Goal: Information Seeking & Learning: Check status

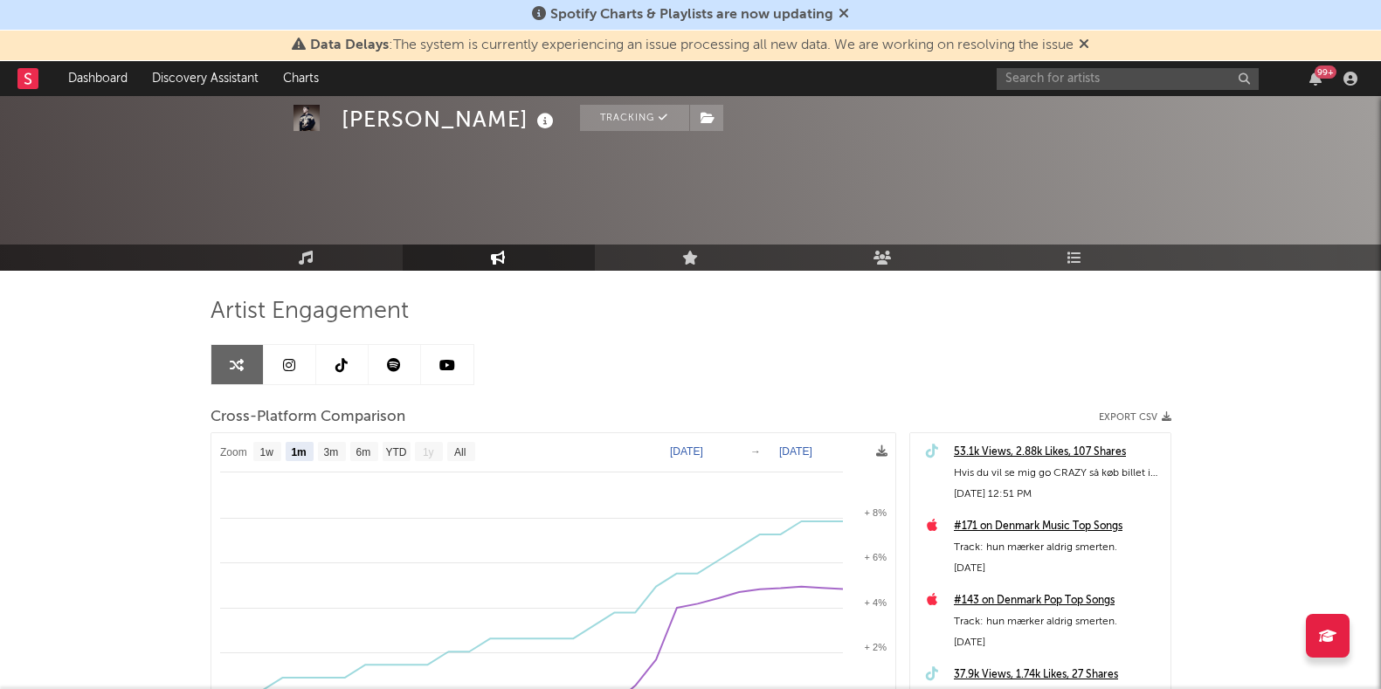
select select "1m"
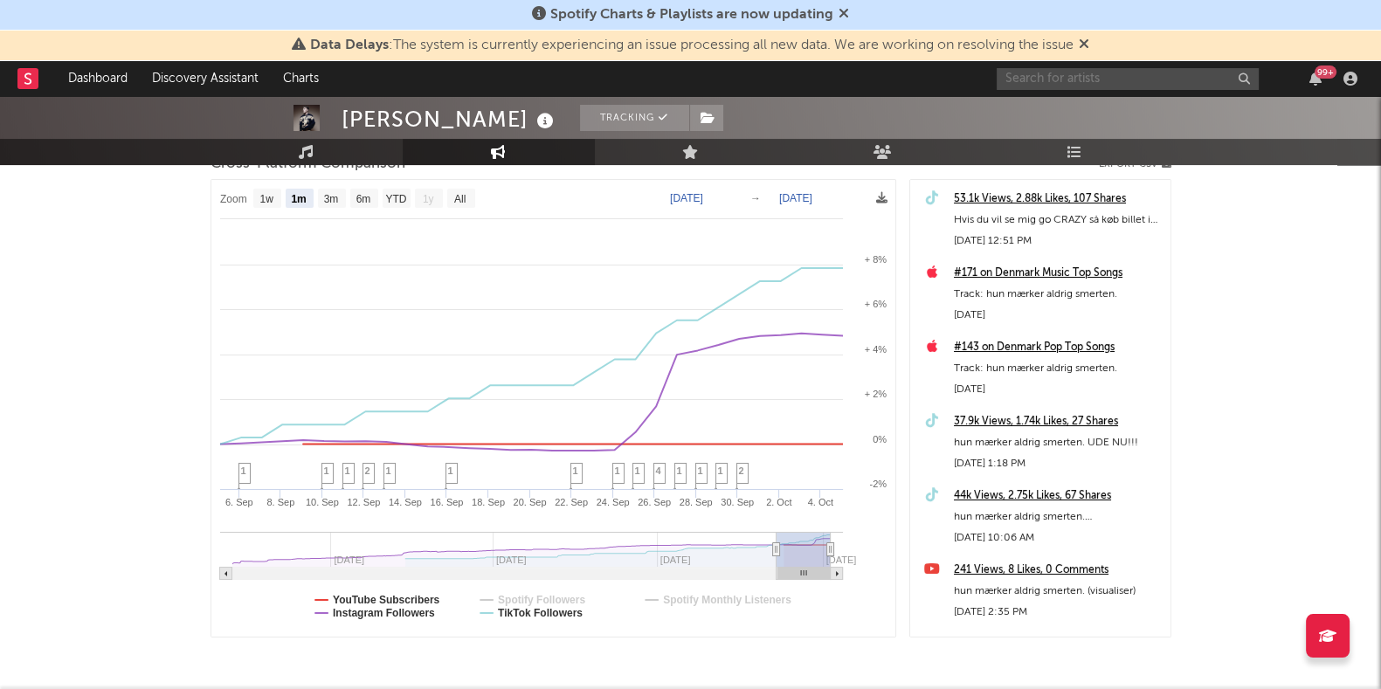
click at [1093, 79] on input "text" at bounding box center [1128, 79] width 262 height 22
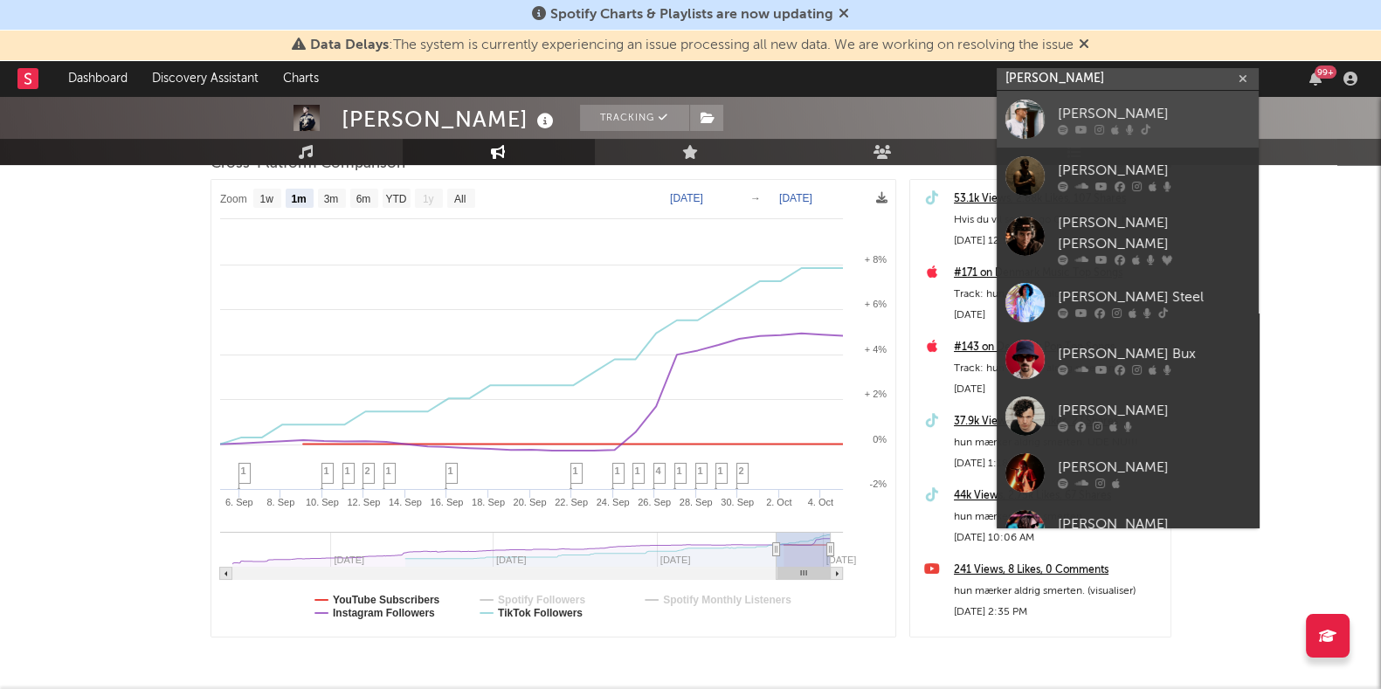
type input "[PERSON_NAME]"
click at [1085, 114] on div "[PERSON_NAME]" at bounding box center [1154, 113] width 192 height 21
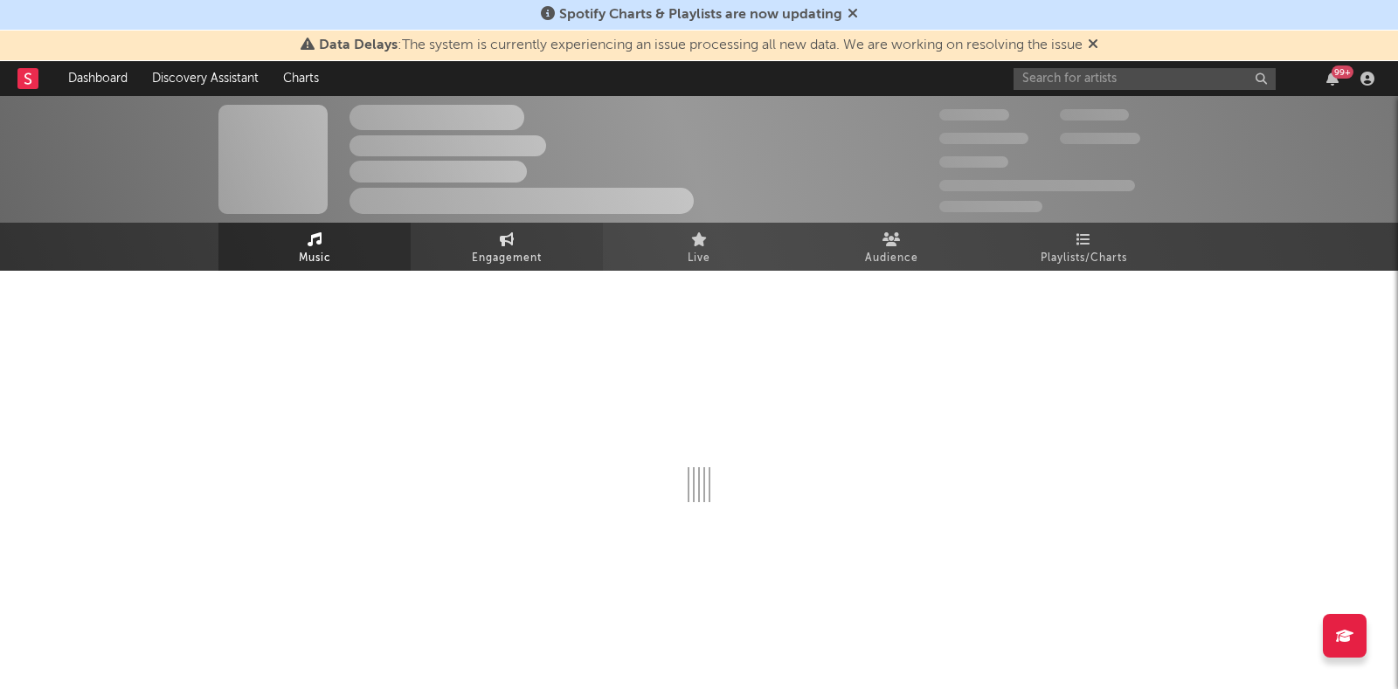
click at [514, 232] on link "Engagement" at bounding box center [507, 247] width 192 height 48
select select "1w"
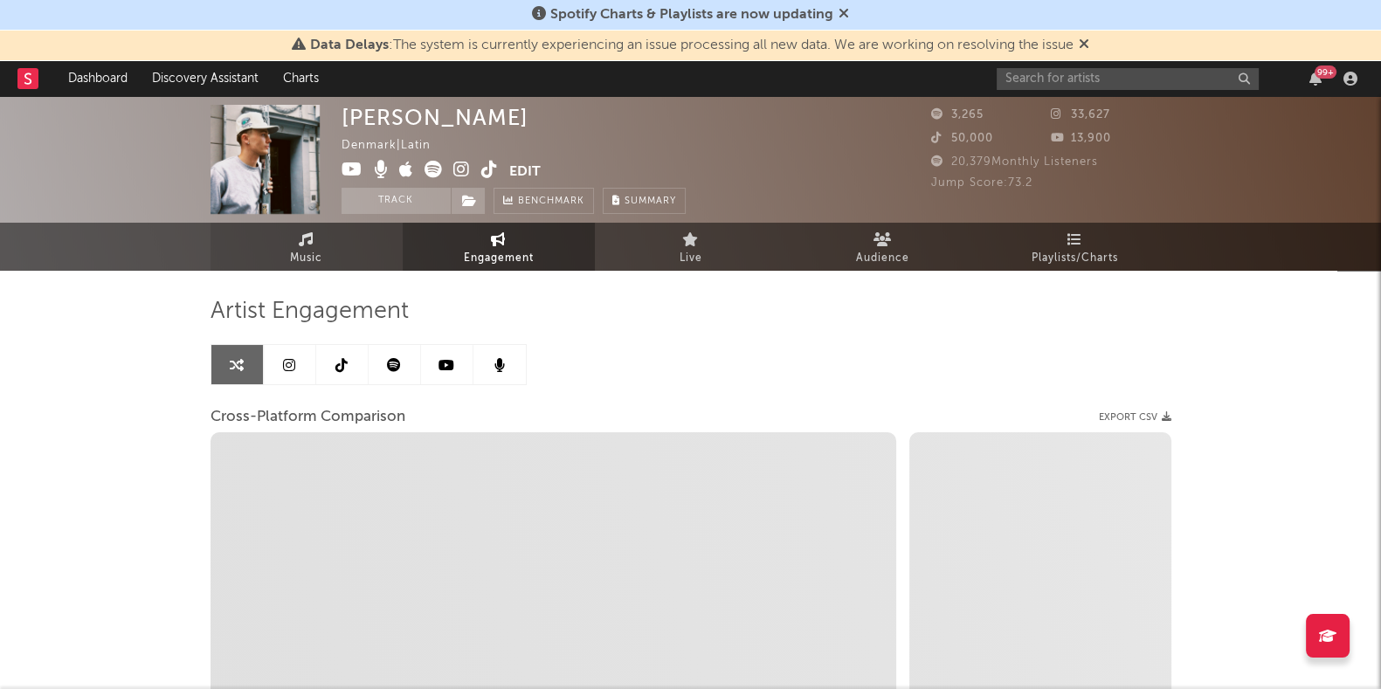
select select "1m"
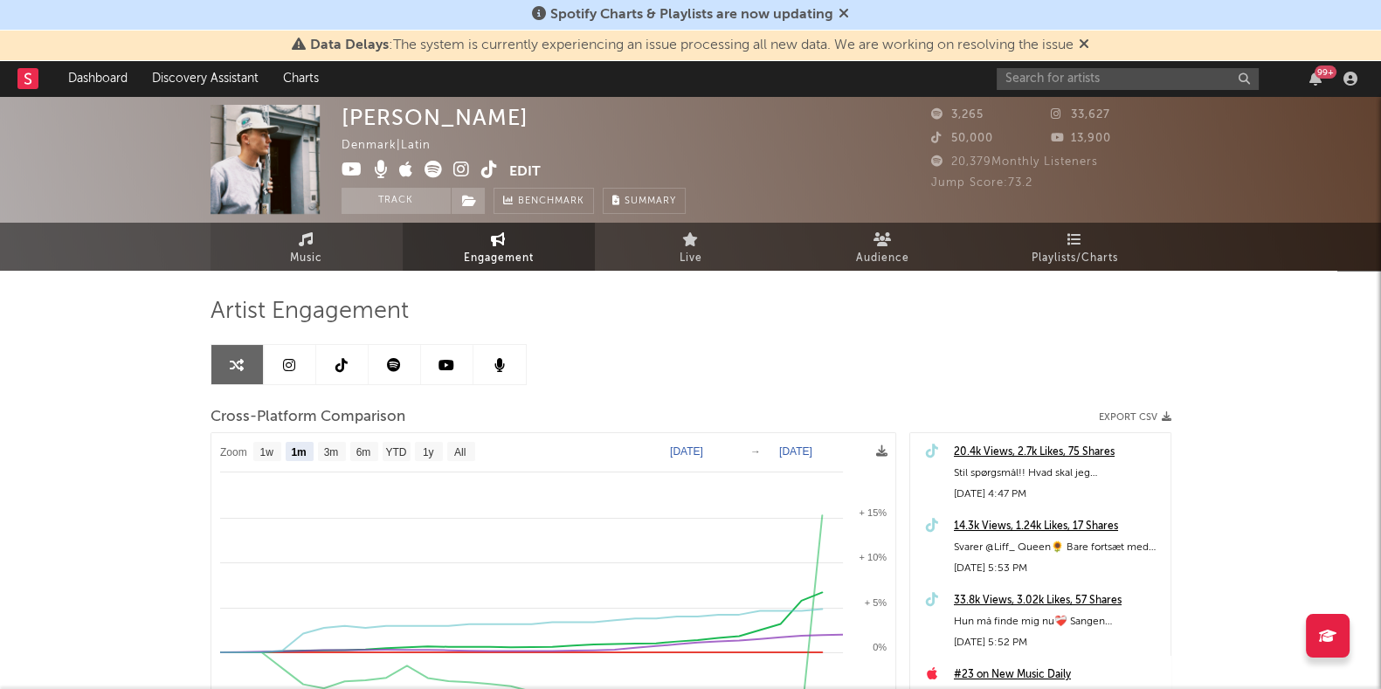
click at [297, 253] on span "Music" at bounding box center [306, 258] width 32 height 21
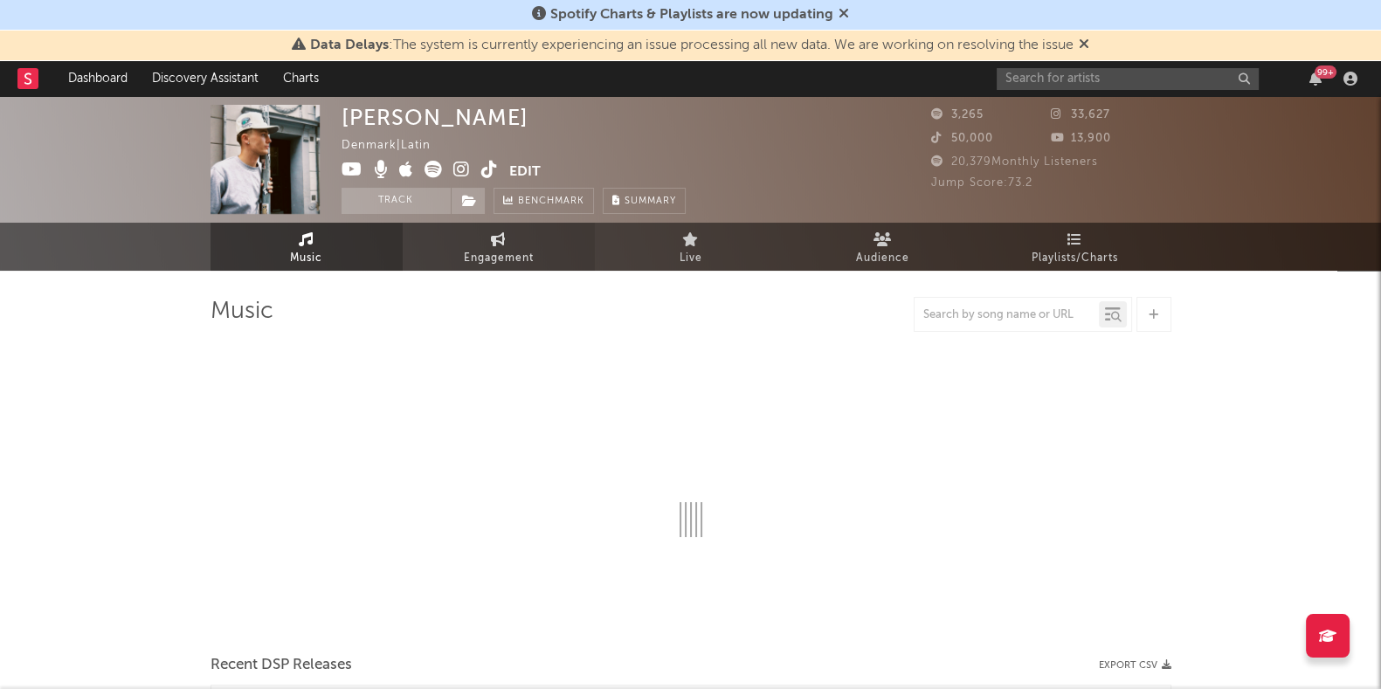
click at [475, 251] on span "Engagement" at bounding box center [499, 258] width 70 height 21
select select "1w"
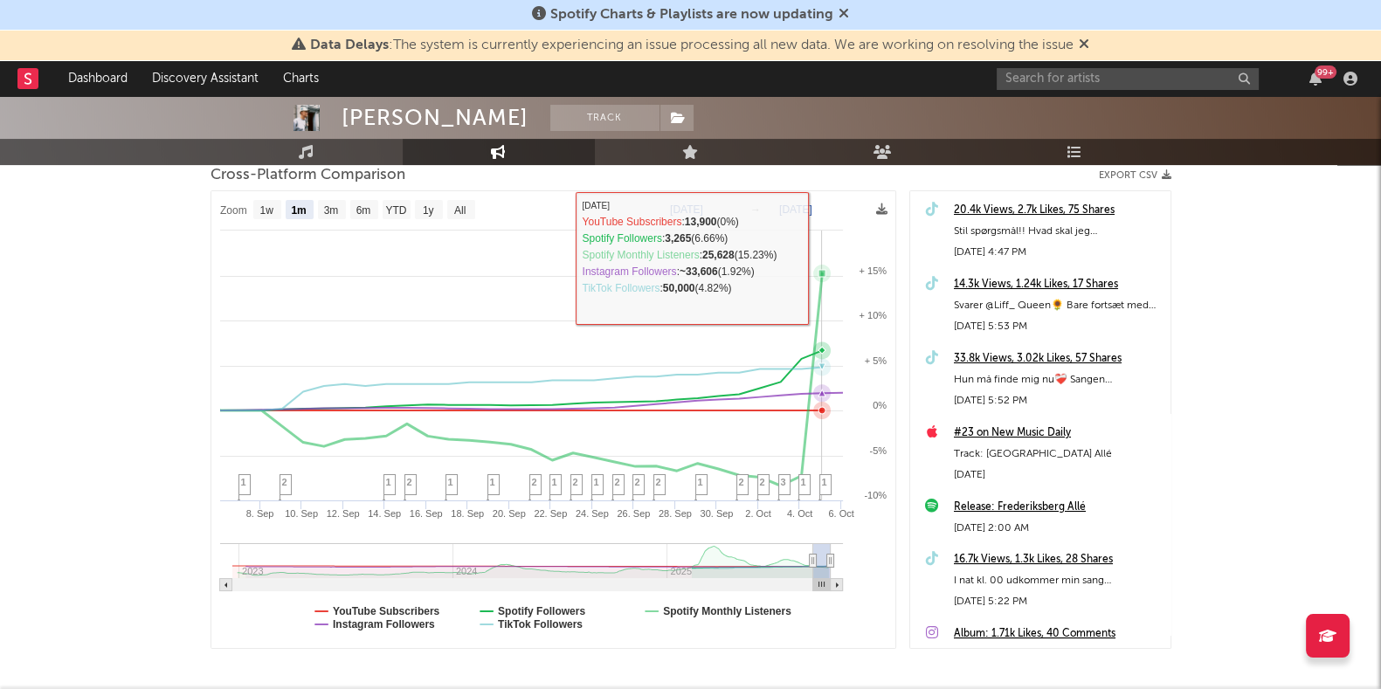
scroll to position [266, 0]
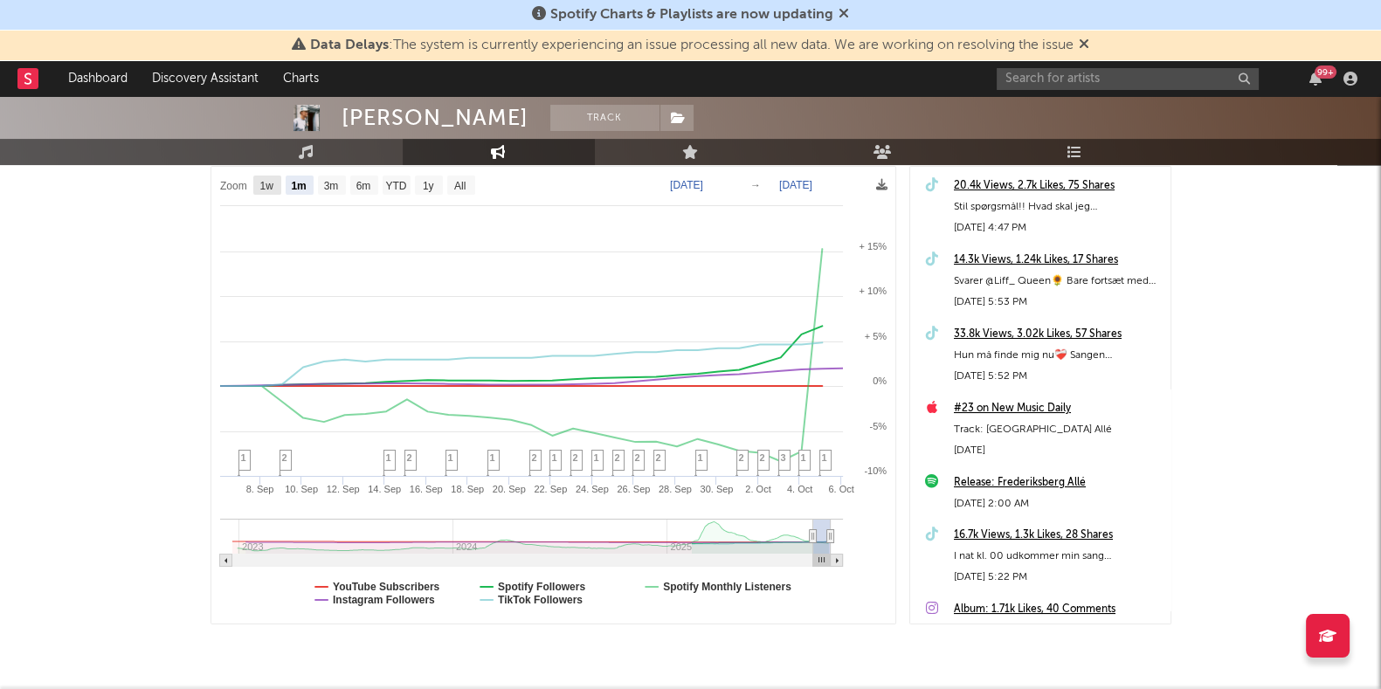
click at [267, 180] on text "1w" at bounding box center [266, 186] width 14 height 12
select select "1w"
type input "[DATE]"
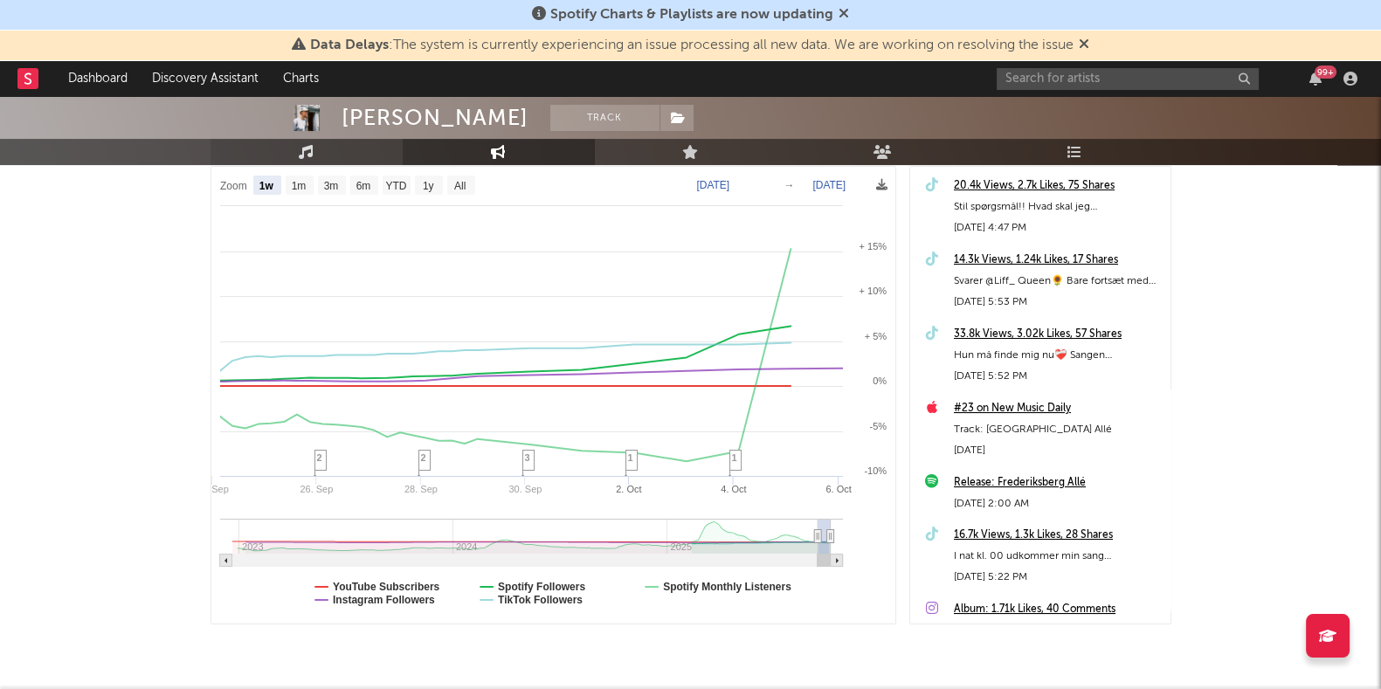
select select "1w"
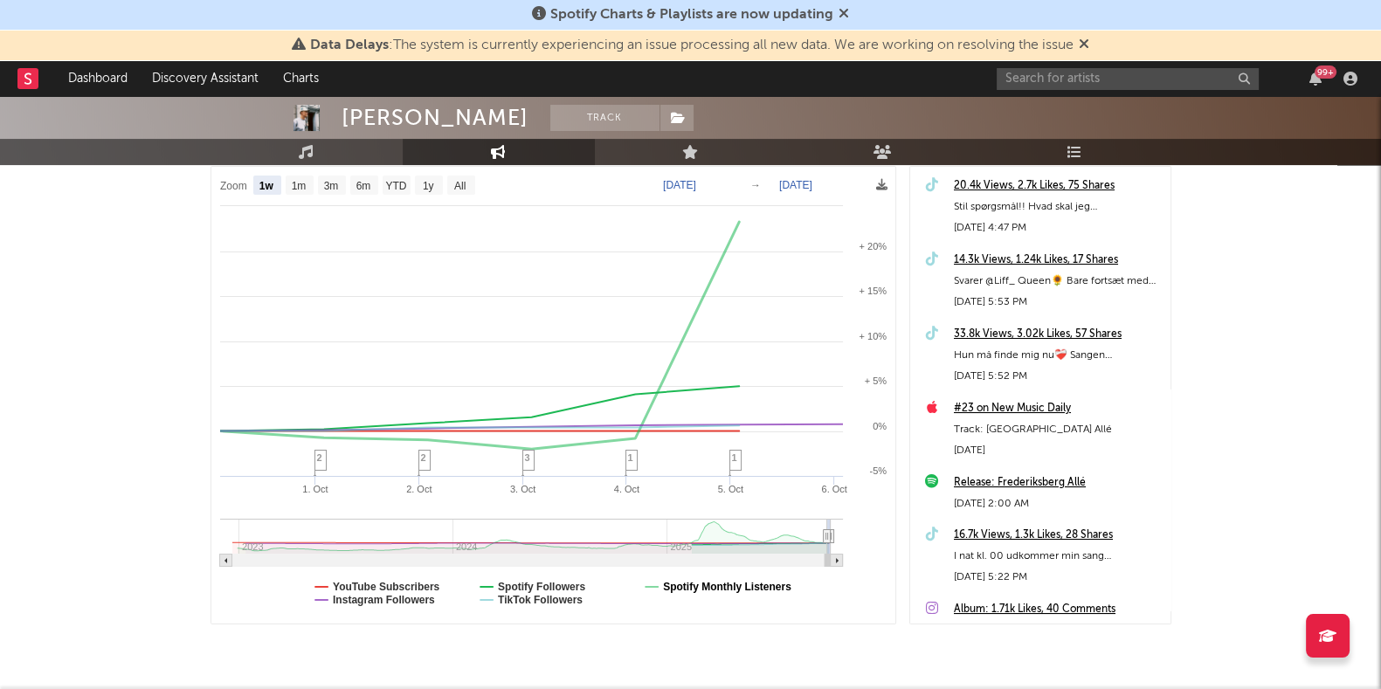
click at [708, 581] on text "Spotify Monthly Listeners" at bounding box center [727, 587] width 128 height 12
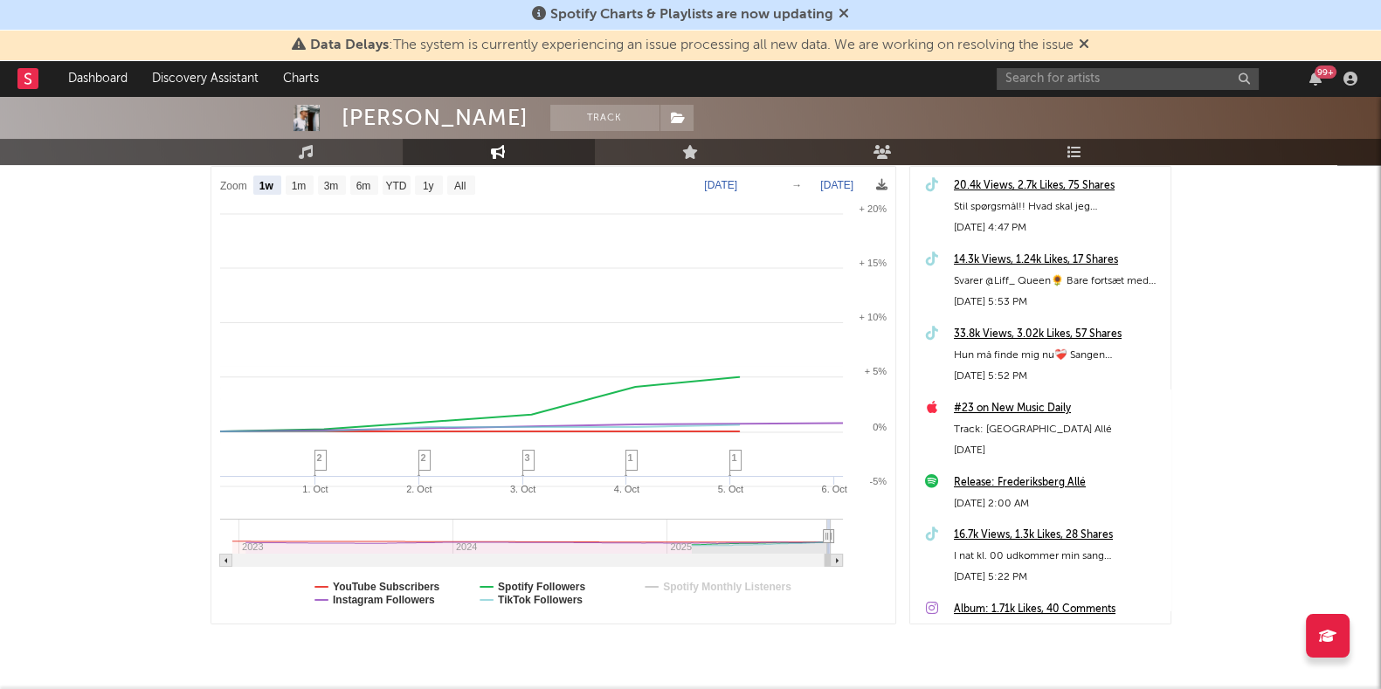
select select "1w"
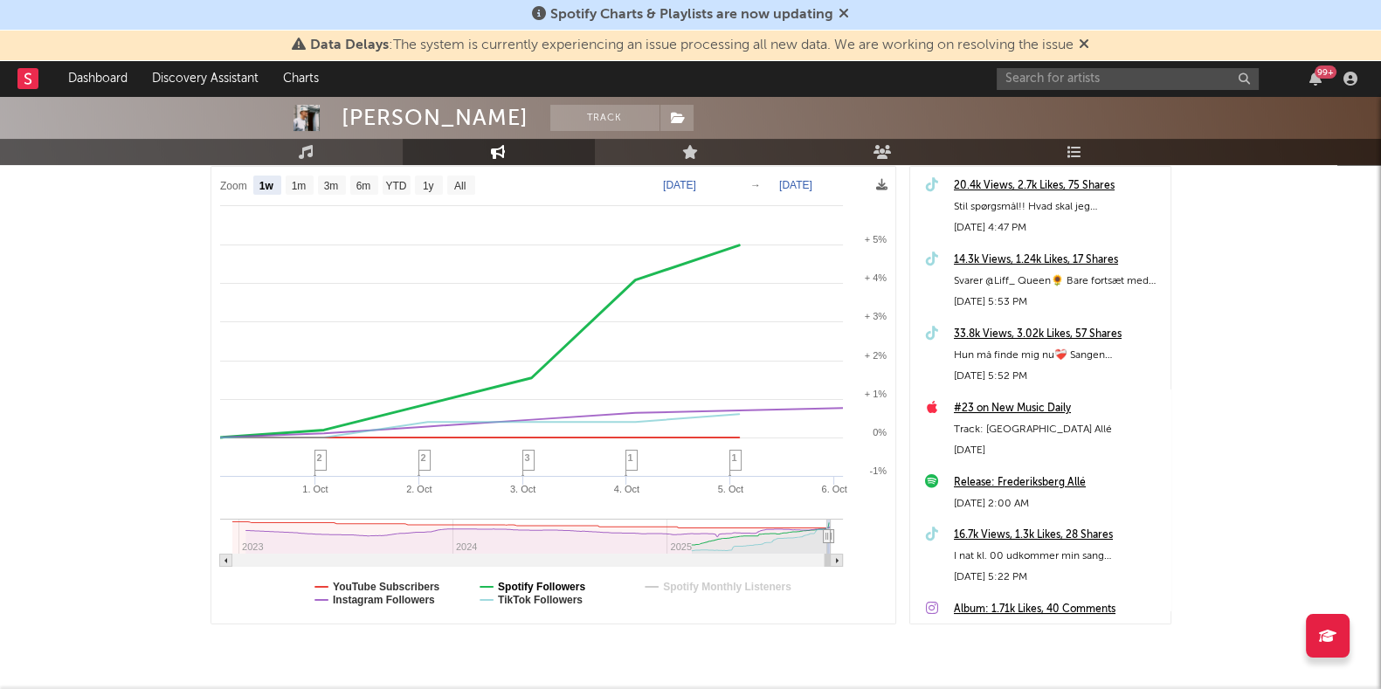
click at [565, 583] on text "Spotify Followers" at bounding box center [541, 587] width 87 height 12
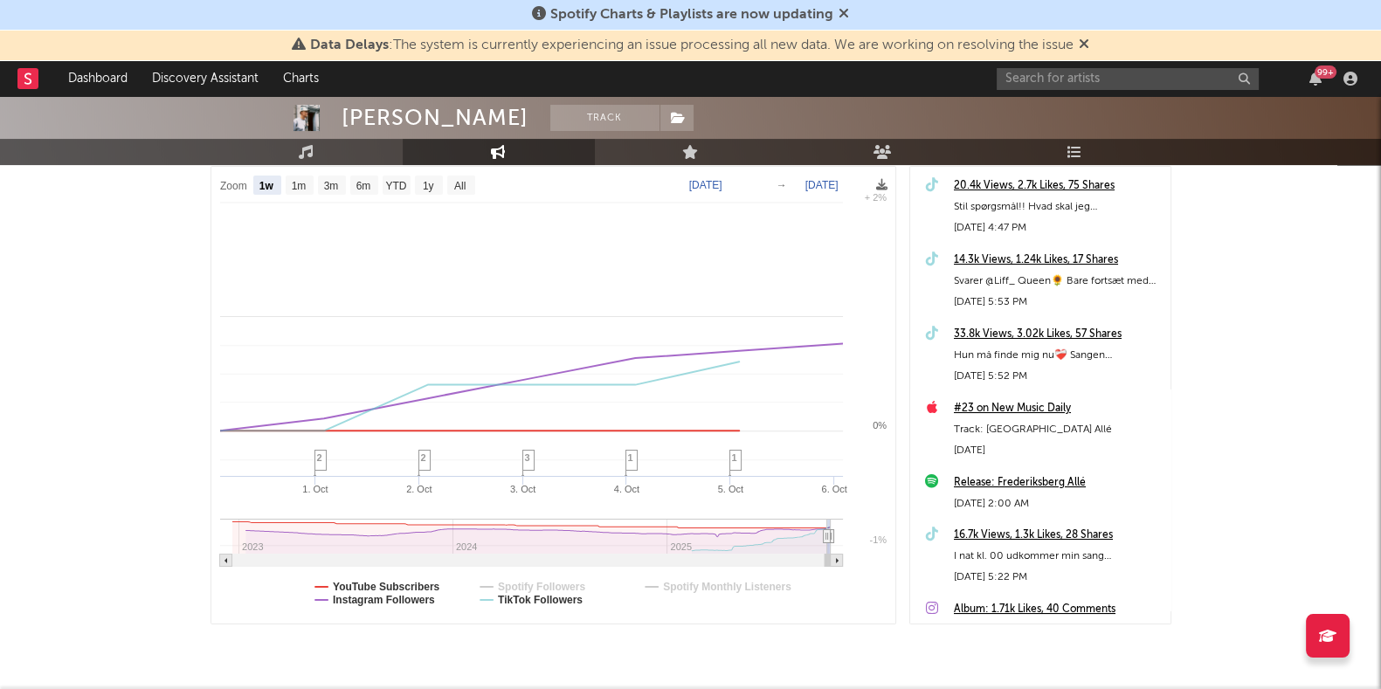
select select "1w"
